Goal: Find contact information: Find contact information

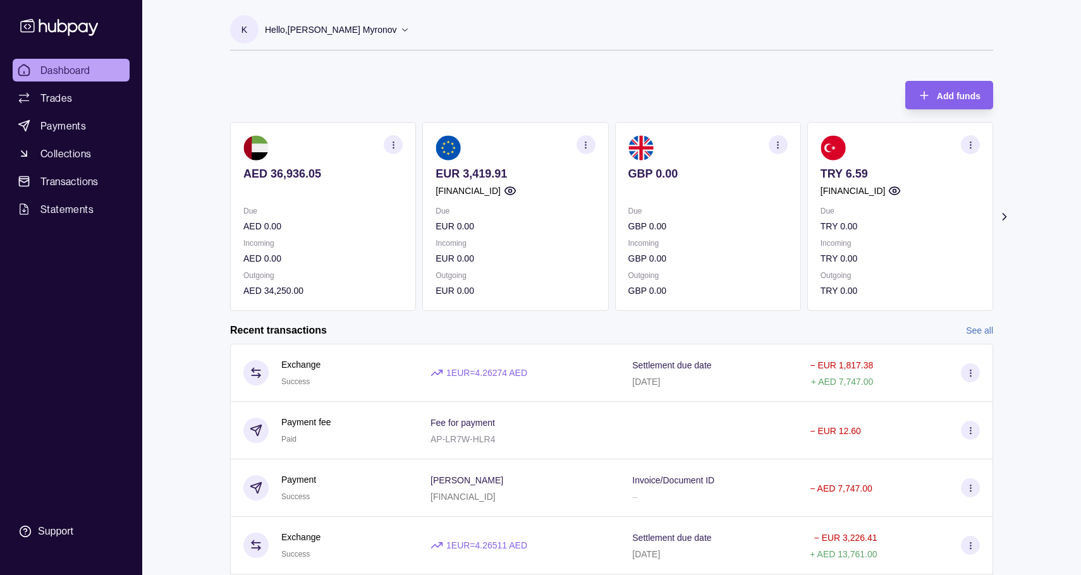
click at [1004, 217] on icon at bounding box center [1003, 217] width 3 height 6
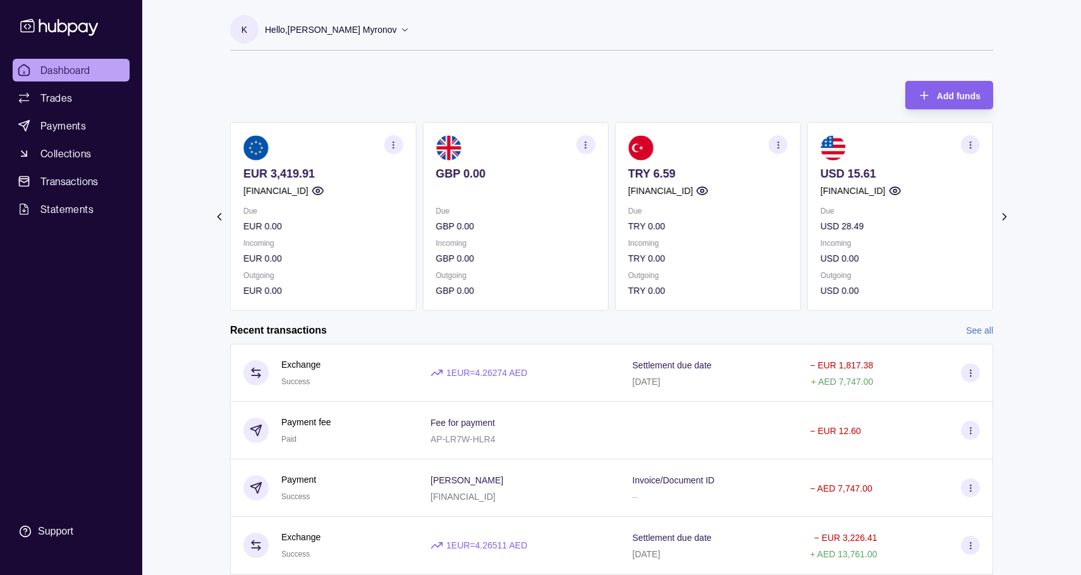
click at [222, 220] on icon at bounding box center [219, 216] width 13 height 13
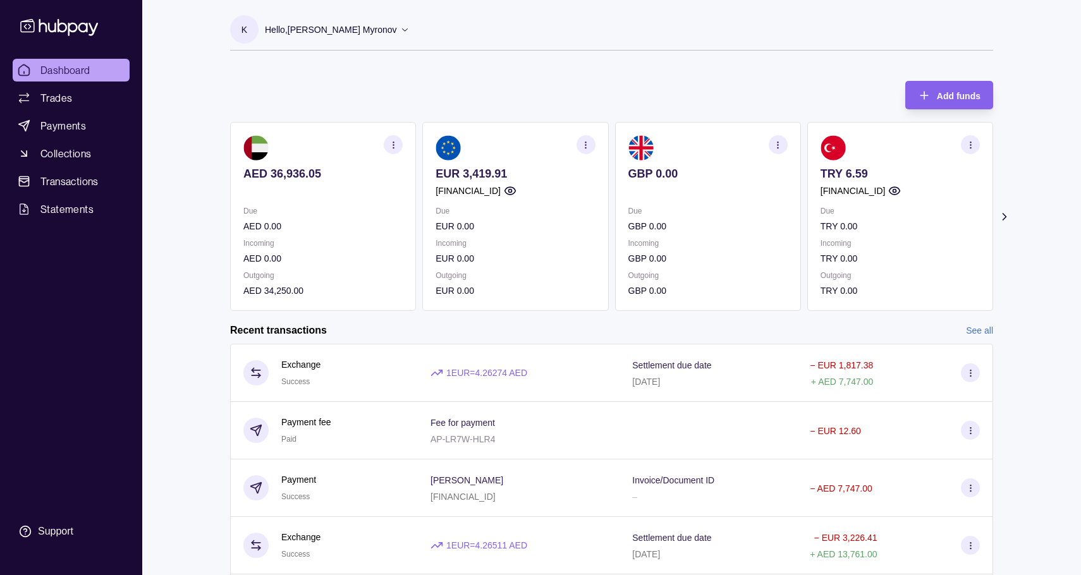
click at [999, 217] on icon at bounding box center [1004, 216] width 13 height 13
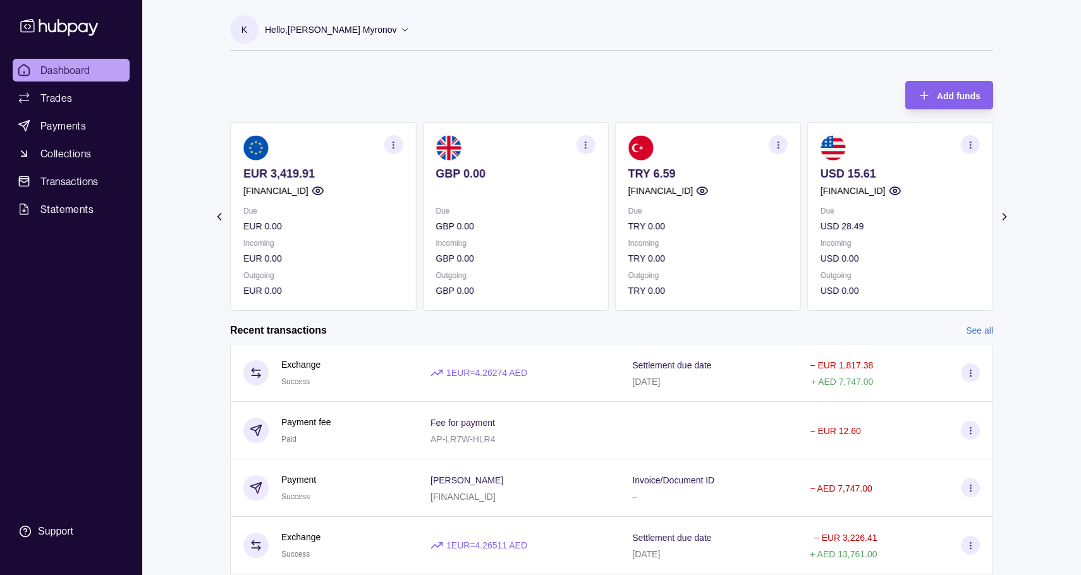
click at [1000, 212] on icon at bounding box center [1004, 216] width 13 height 13
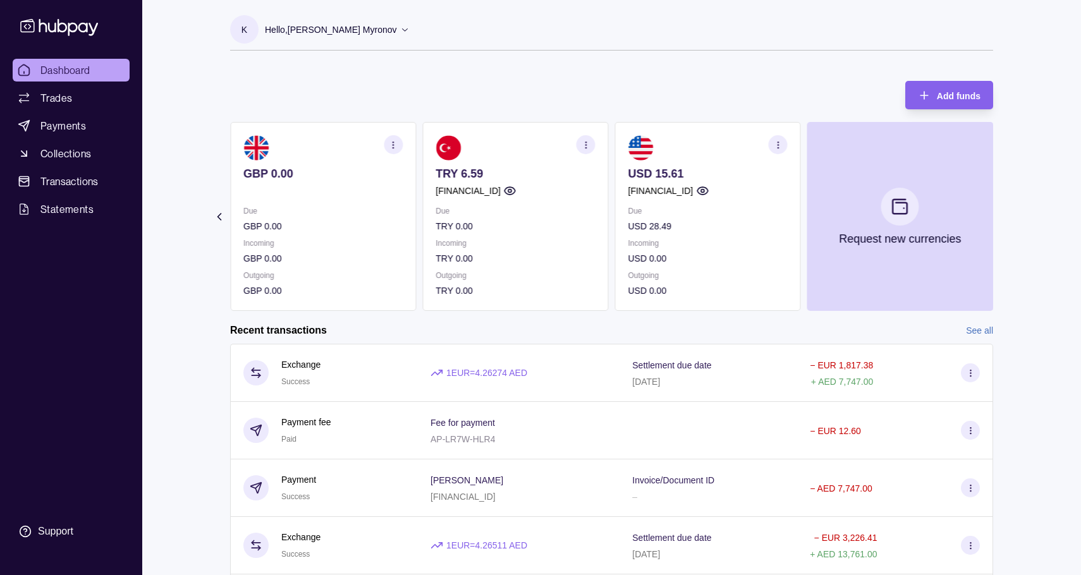
click at [779, 151] on section "button" at bounding box center [778, 144] width 19 height 19
click at [716, 180] on link "View account details" at bounding box center [690, 176] width 80 height 14
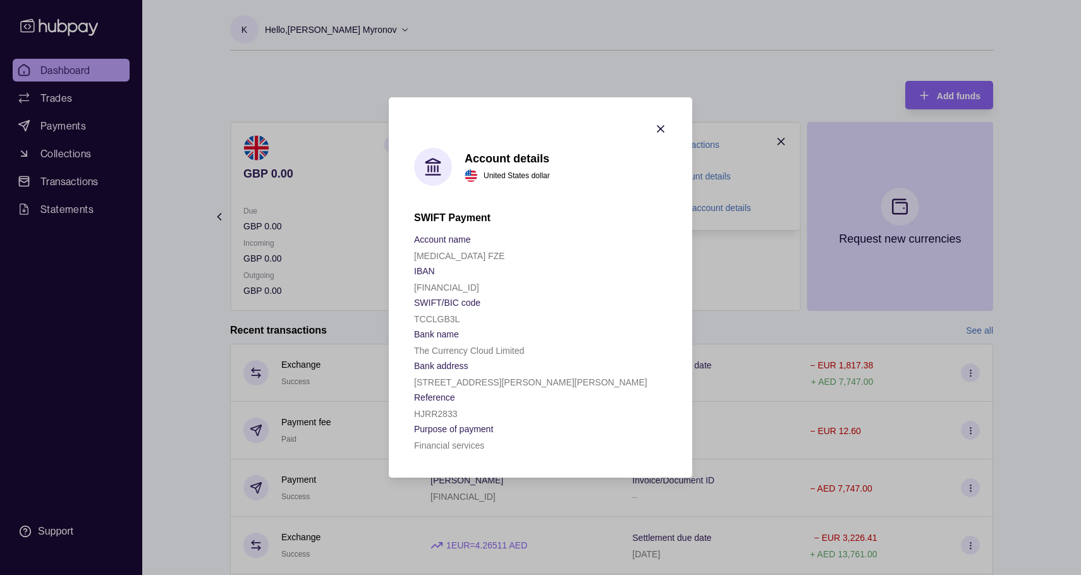
click at [467, 286] on p "[FINANCIAL_ID]" at bounding box center [446, 288] width 65 height 10
copy p "[FINANCIAL_ID]"
click at [660, 123] on icon "button" at bounding box center [660, 129] width 13 height 13
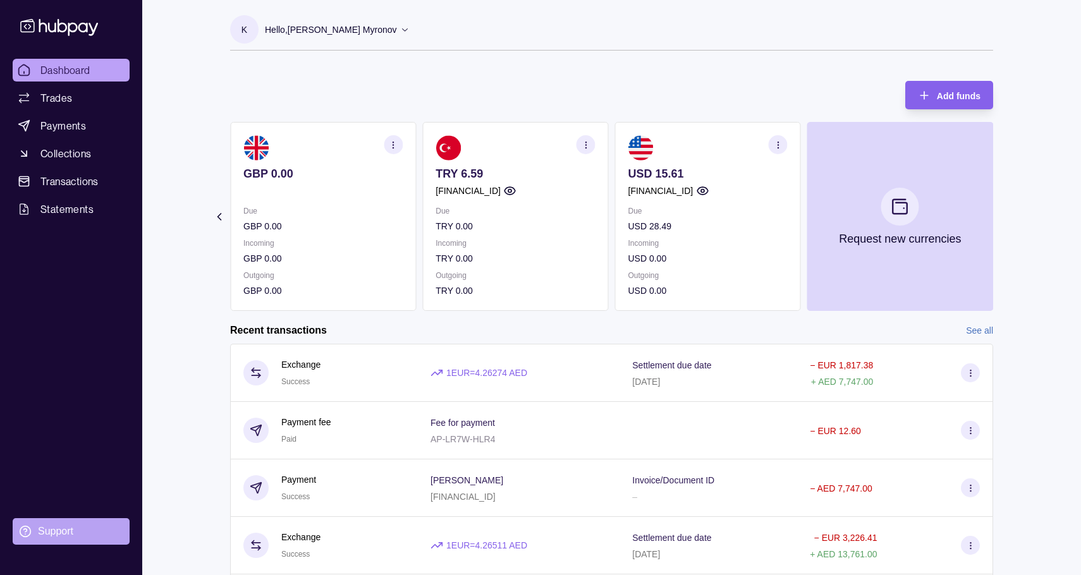
click at [66, 529] on div "Support" at bounding box center [55, 532] width 35 height 14
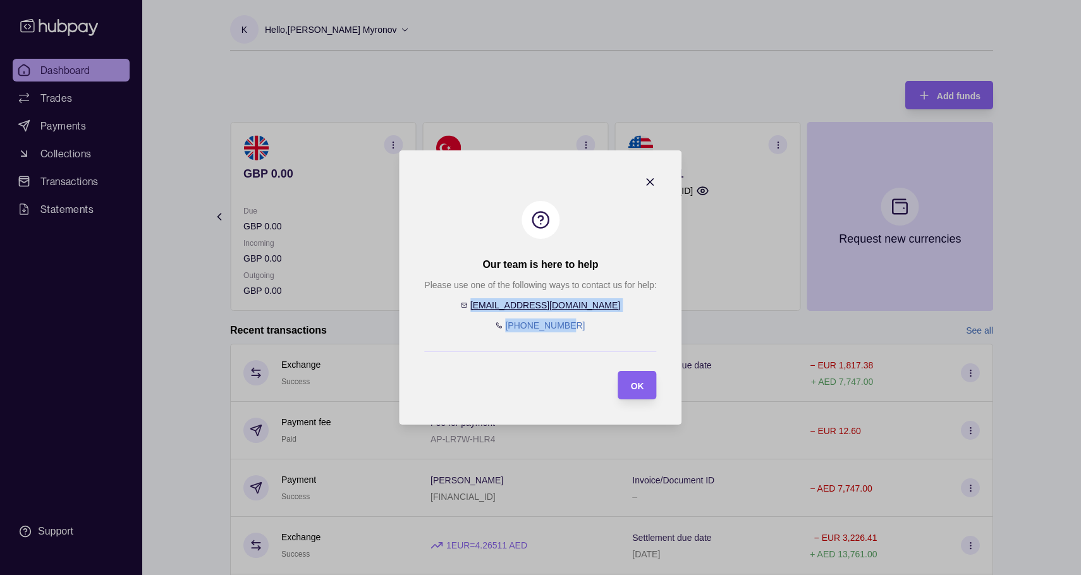
drag, startPoint x: 586, startPoint y: 325, endPoint x: 507, endPoint y: 309, distance: 80.1
click at [507, 309] on div "Please use one of the following ways to contact us for help: [EMAIL_ADDRESS][DO…" at bounding box center [540, 305] width 232 height 54
copy div "[EMAIL_ADDRESS][DOMAIN_NAME] [PHONE_NUMBER]"
click at [637, 382] on span "OK" at bounding box center [637, 386] width 13 height 10
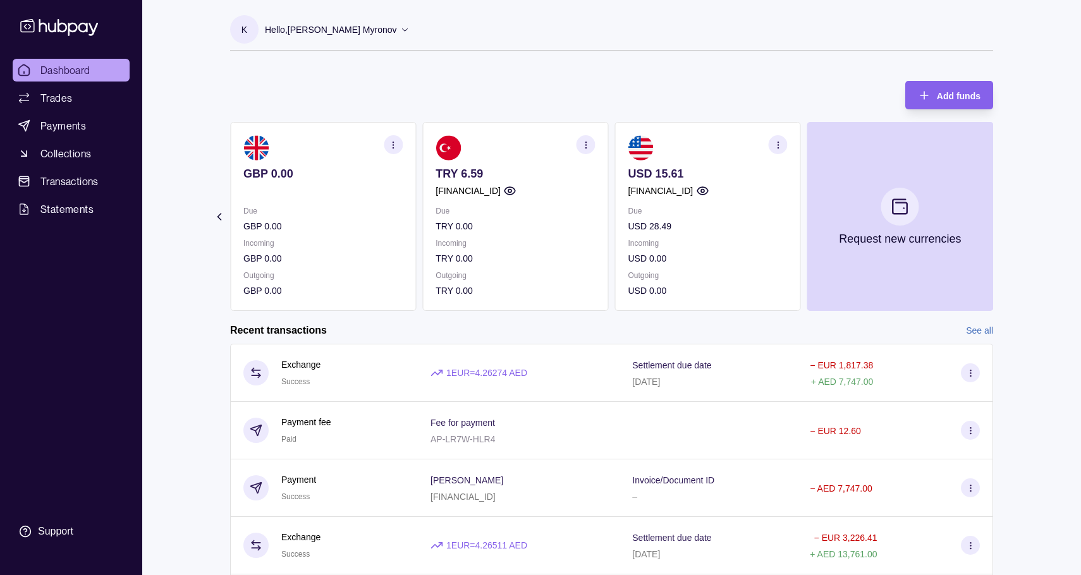
click at [222, 205] on section "Add funds AED 36,936.05 Due AED 0.00 Incoming AED 0.00 Outgoing AED 34,250.00 E…" at bounding box center [611, 362] width 813 height 589
click at [221, 217] on icon at bounding box center [219, 216] width 13 height 13
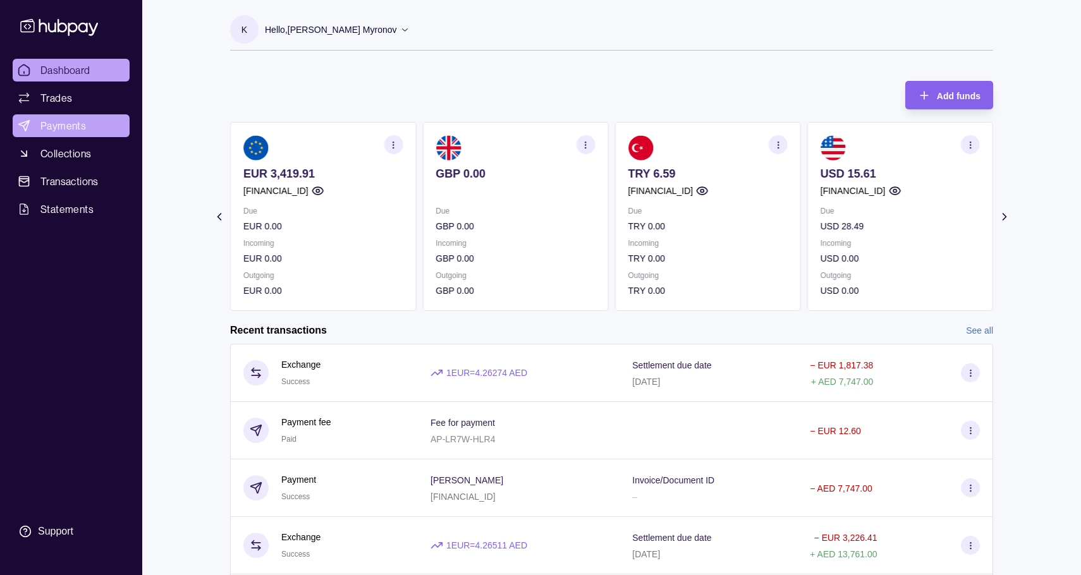
click at [80, 129] on span "Payments" at bounding box center [63, 125] width 46 height 15
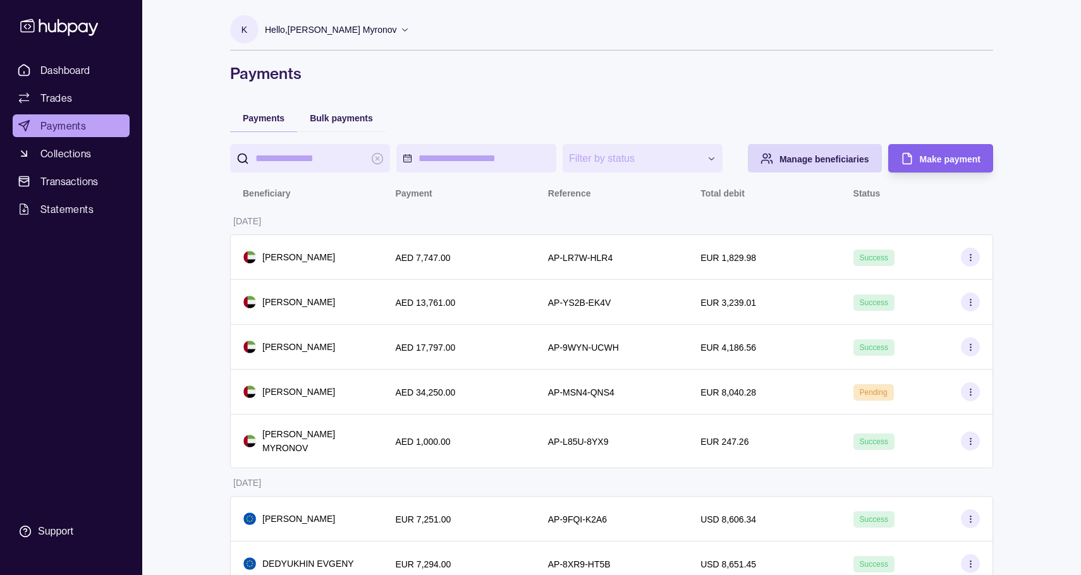
click at [73, 23] on icon at bounding box center [59, 27] width 78 height 17
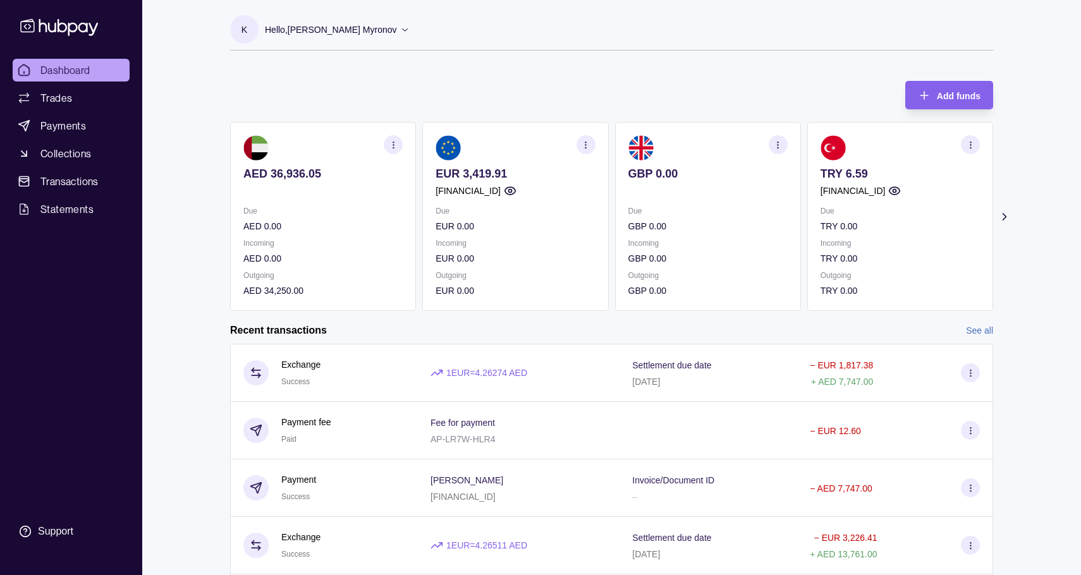
click at [1006, 211] on icon at bounding box center [1004, 216] width 13 height 13
